Goal: Find specific page/section: Find specific page/section

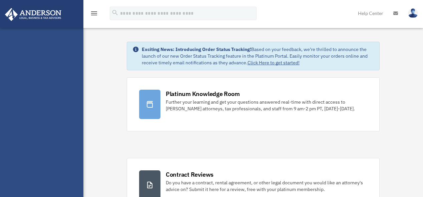
click at [61, 67] on div "[EMAIL_ADDRESS][DOMAIN_NAME] Sign Out [EMAIL_ADDRESS][DOMAIN_NAME] Home Online …" at bounding box center [41, 126] width 83 height 197
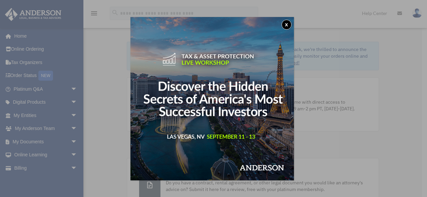
click at [37, 142] on div "x" at bounding box center [213, 98] width 427 height 197
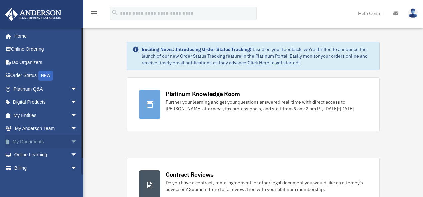
click at [71, 141] on span "arrow_drop_down" at bounding box center [77, 142] width 13 height 14
click at [30, 155] on link "Box" at bounding box center [48, 154] width 78 height 13
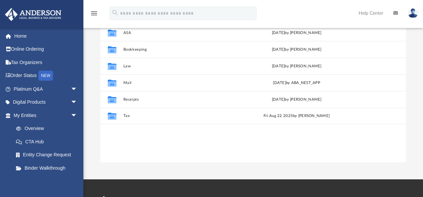
scroll to position [93, 0]
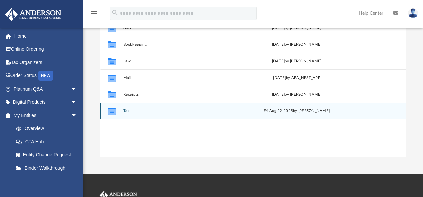
click at [112, 113] on icon "grid" at bounding box center [112, 111] width 9 height 5
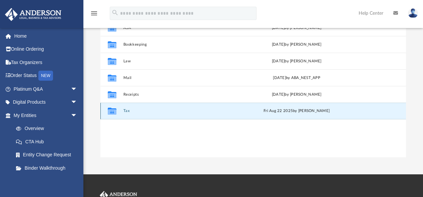
click at [112, 113] on icon "grid" at bounding box center [112, 111] width 9 height 5
click at [114, 110] on icon "grid" at bounding box center [112, 111] width 9 height 5
click at [126, 111] on button "Tax" at bounding box center [180, 111] width 114 height 4
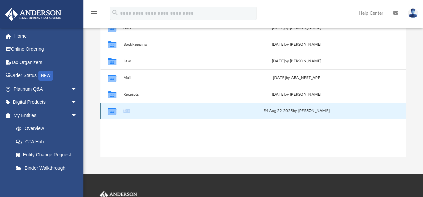
click at [126, 111] on button "Tax" at bounding box center [180, 111] width 114 height 4
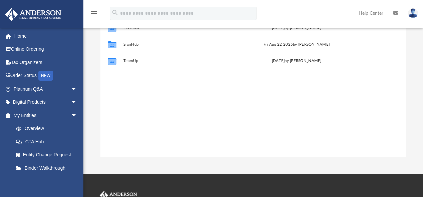
click at [126, 111] on div "Collaborated Folder Personal Mon Jun 23 2025 by Tiffany Smyth Collaborated Fold…" at bounding box center [252, 88] width 305 height 138
click at [332, 88] on div "Collaborated Folder Personal Mon Jun 23 2025 by Tiffany Smyth Collaborated Fold…" at bounding box center [252, 88] width 305 height 138
